Goal: Information Seeking & Learning: Find specific fact

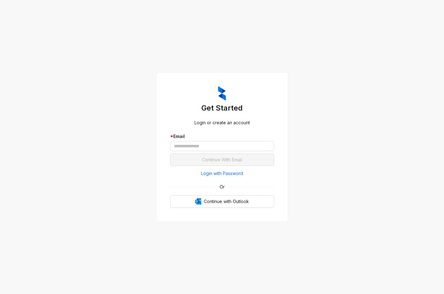
drag, startPoint x: 210, startPoint y: 171, endPoint x: 210, endPoint y: 167, distance: 4.4
click at [210, 171] on span "Login with Password" at bounding box center [222, 173] width 42 height 7
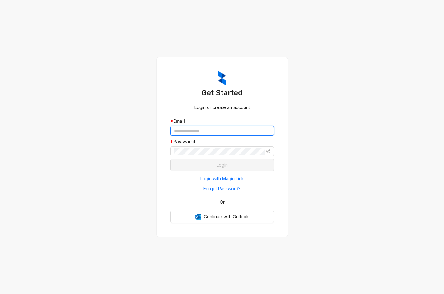
click at [214, 131] on input "text" at bounding box center [222, 131] width 104 height 10
click at [217, 146] on span at bounding box center [222, 151] width 104 height 10
type input "**********"
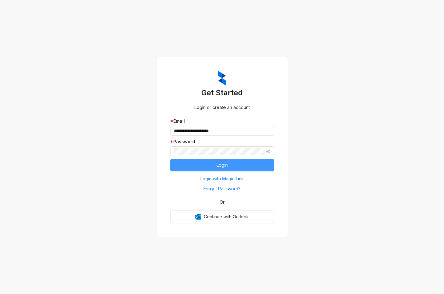
click at [218, 164] on span "Login" at bounding box center [222, 165] width 11 height 7
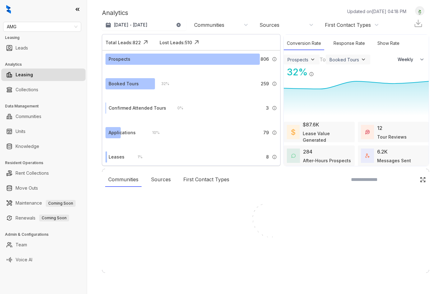
select select "******"
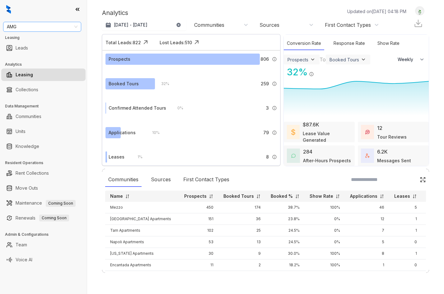
click at [57, 27] on span "AMG" at bounding box center [42, 26] width 71 height 9
type input "****"
click at [39, 42] on div "Case and Associates" at bounding box center [42, 39] width 68 height 7
click at [0, 48] on ul "Leads" at bounding box center [43, 47] width 87 height 15
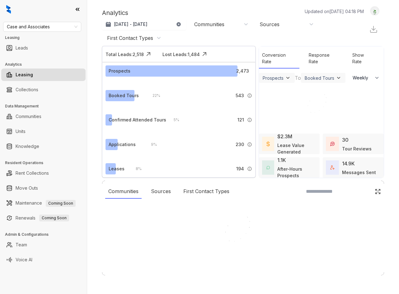
select select "******"
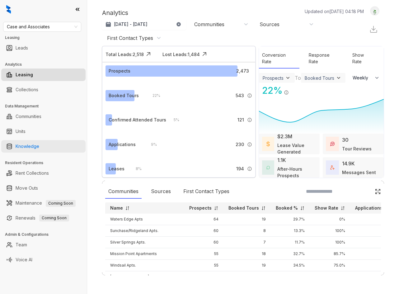
drag, startPoint x: 0, startPoint y: 0, endPoint x: 51, endPoint y: 142, distance: 150.5
click at [39, 142] on link "Knowledge" at bounding box center [28, 146] width 24 height 12
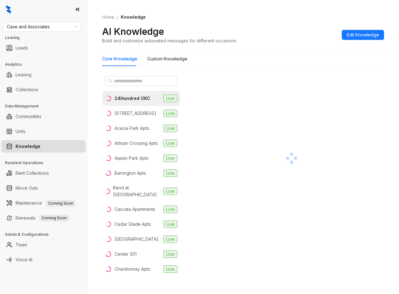
click at [130, 87] on div at bounding box center [141, 81] width 78 height 15
click at [129, 82] on input "text" at bounding box center [141, 81] width 55 height 7
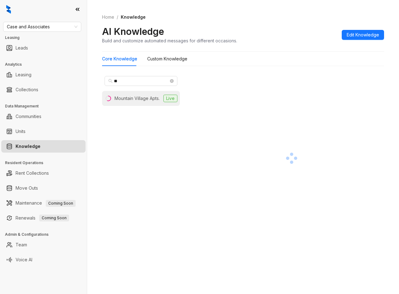
click at [140, 98] on div "Mountain Village Apts." at bounding box center [137, 98] width 45 height 7
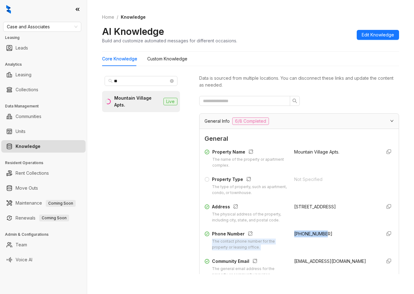
drag, startPoint x: 284, startPoint y: 234, endPoint x: 330, endPoint y: 235, distance: 45.2
click at [330, 235] on div "Phone Number The contact phone number for the property or leasing office. [PHON…" at bounding box center [299, 240] width 189 height 20
click at [312, 236] on span "[PHONE_NUMBER]" at bounding box center [313, 233] width 38 height 5
click at [311, 234] on span "[PHONE_NUMBER]" at bounding box center [313, 233] width 38 height 5
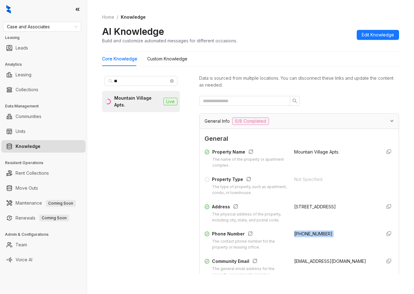
click at [311, 234] on span "[PHONE_NUMBER]" at bounding box center [313, 233] width 38 height 5
drag, startPoint x: 150, startPoint y: 79, endPoint x: -60, endPoint y: 83, distance: 210.3
click at [0, 83] on html "Case and Associates Leasing Leads Analytics Leasing Collections Data Management…" at bounding box center [207, 147] width 414 height 294
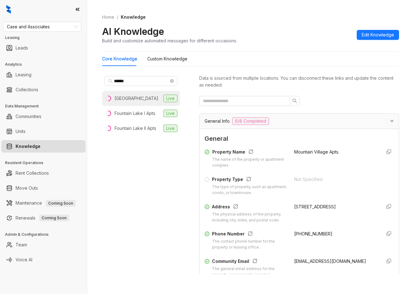
click at [131, 102] on div "[GEOGRAPHIC_DATA]" at bounding box center [137, 98] width 44 height 7
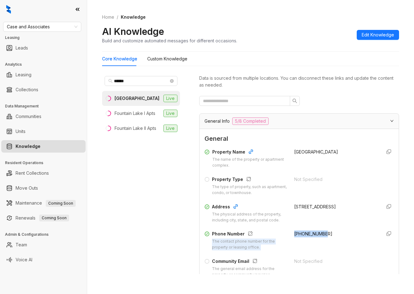
drag, startPoint x: 300, startPoint y: 234, endPoint x: 335, endPoint y: 232, distance: 34.6
click at [335, 232] on div "Phone Number The contact phone number for the property or leasing office. [PHON…" at bounding box center [299, 240] width 189 height 20
click at [307, 233] on span "[PHONE_NUMBER]" at bounding box center [313, 233] width 38 height 5
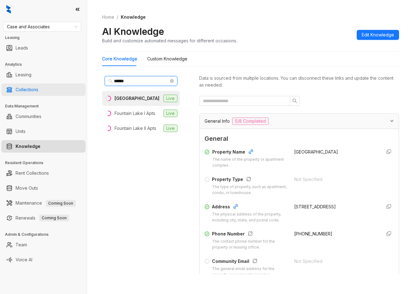
drag, startPoint x: 134, startPoint y: 82, endPoint x: 51, endPoint y: 84, distance: 83.5
click at [74, 84] on div "Case and Associates Leasing Leads Analytics Leasing Collections Data Management…" at bounding box center [207, 147] width 414 height 294
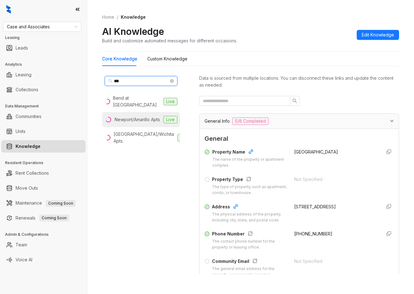
type input "***"
click at [123, 116] on div "Newport/Amarillo Apts" at bounding box center [137, 119] width 45 height 7
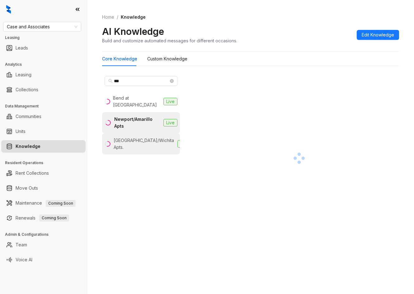
click at [143, 140] on div "[GEOGRAPHIC_DATA]/Wichita Apts." at bounding box center [144, 144] width 61 height 14
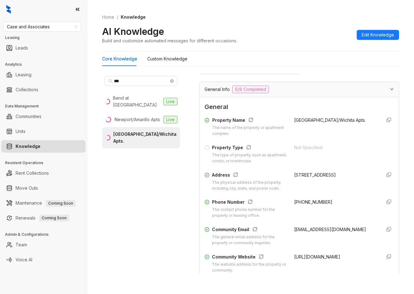
scroll to position [62, 0]
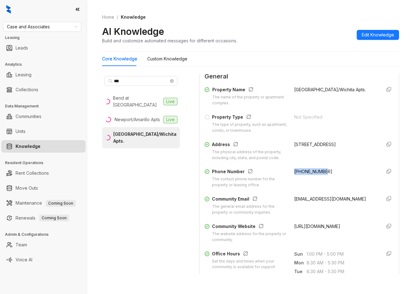
drag, startPoint x: 292, startPoint y: 171, endPoint x: 312, endPoint y: 173, distance: 20.4
click at [326, 172] on div "[PHONE_NUMBER]" at bounding box center [335, 178] width 82 height 20
